Goal: Check status: Check status

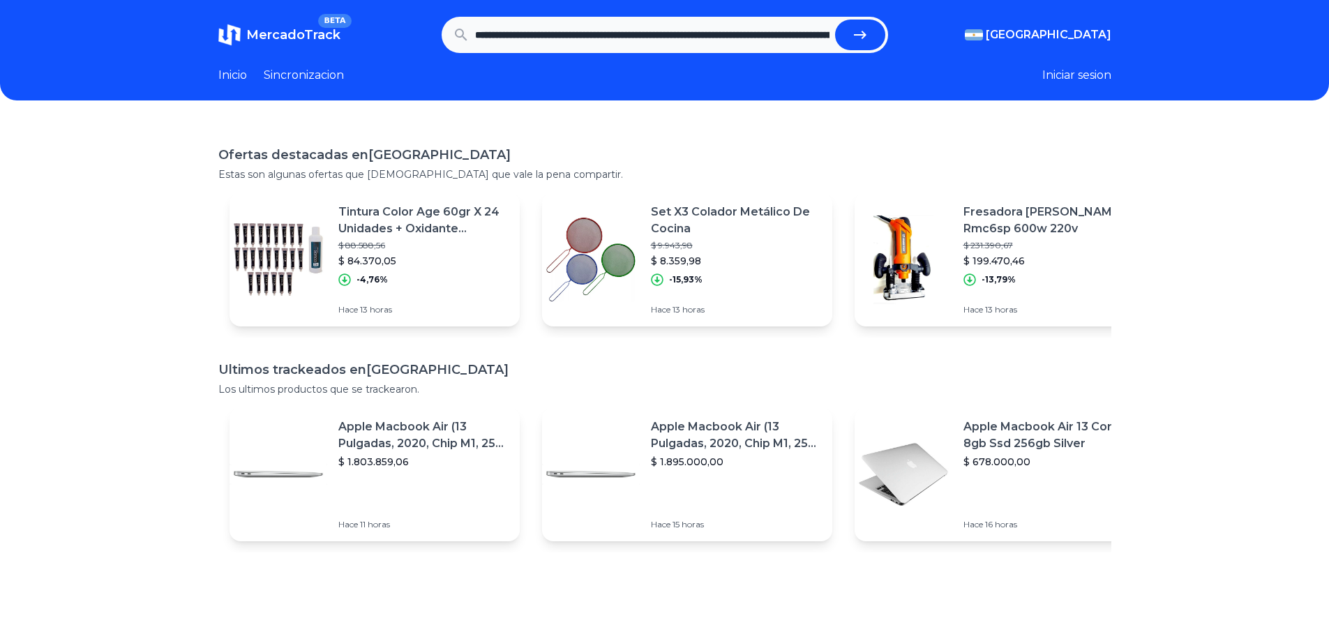
scroll to position [0, 405]
click at [835, 20] on button "submit" at bounding box center [860, 35] width 50 height 31
type input "****"
